Goal: Task Accomplishment & Management: Manage account settings

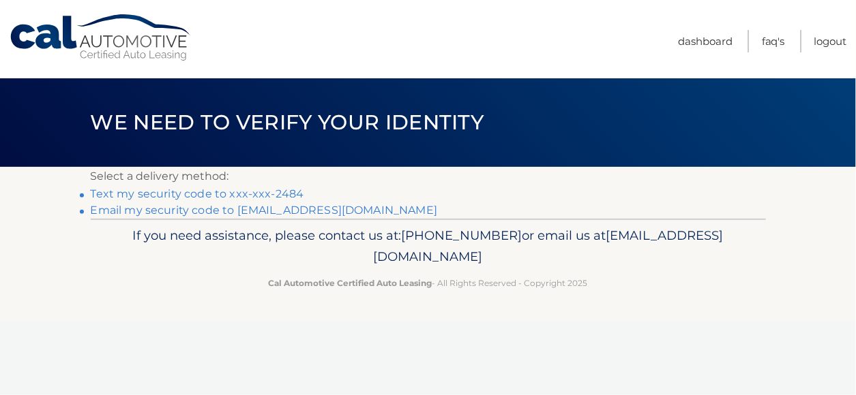
click at [232, 191] on link "Text my security code to xxx-xxx-2484" at bounding box center [197, 193] width 213 height 13
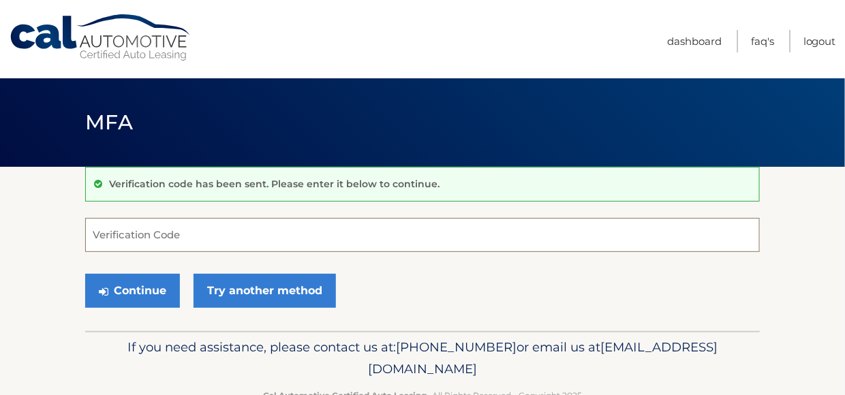
click at [234, 238] on input "Verification Code" at bounding box center [422, 235] width 675 height 34
type input "195436"
click at [85, 274] on button "Continue" at bounding box center [132, 291] width 95 height 34
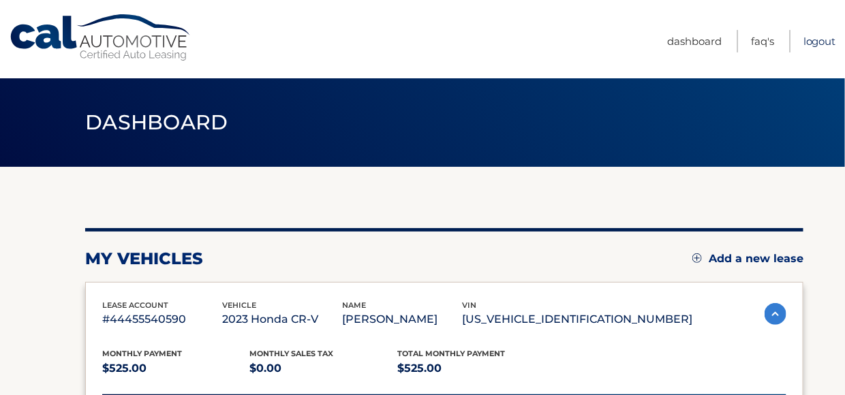
click at [827, 38] on link "Logout" at bounding box center [820, 41] width 33 height 22
